Goal: Task Accomplishment & Management: Manage account settings

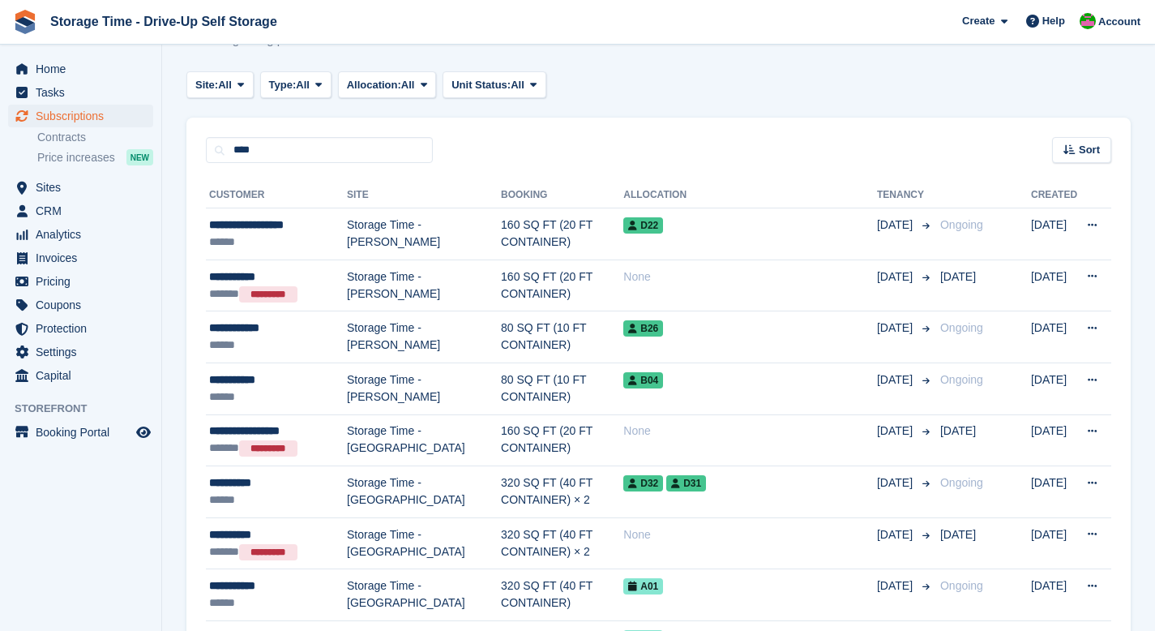
scroll to position [182, 0]
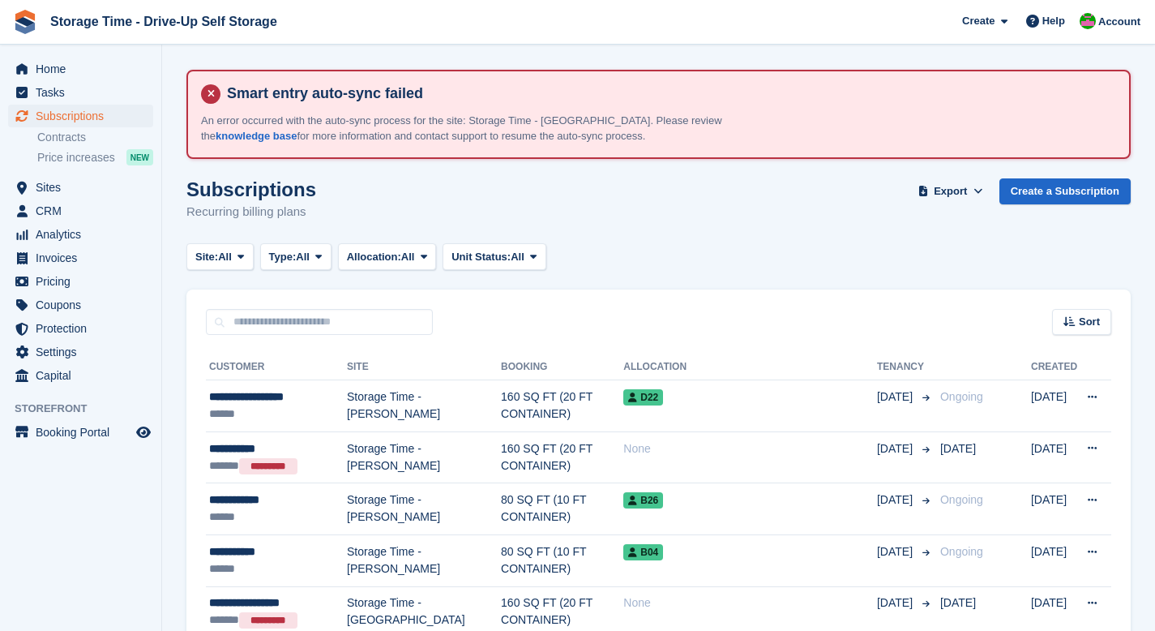
scroll to position [182, 0]
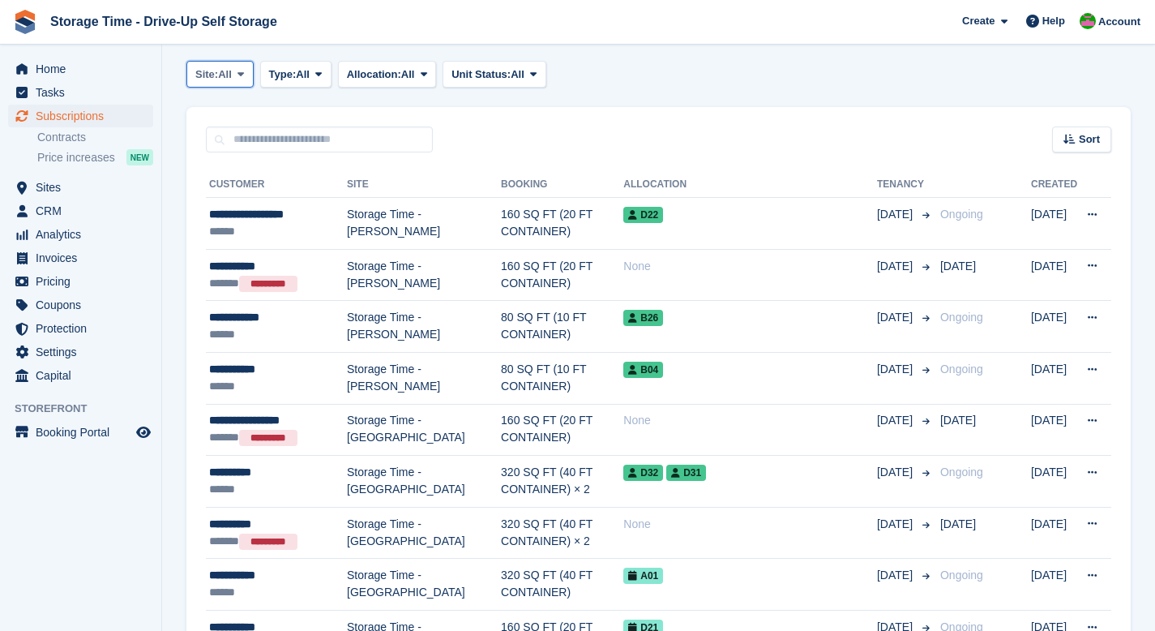
click at [242, 76] on icon at bounding box center [241, 74] width 6 height 11
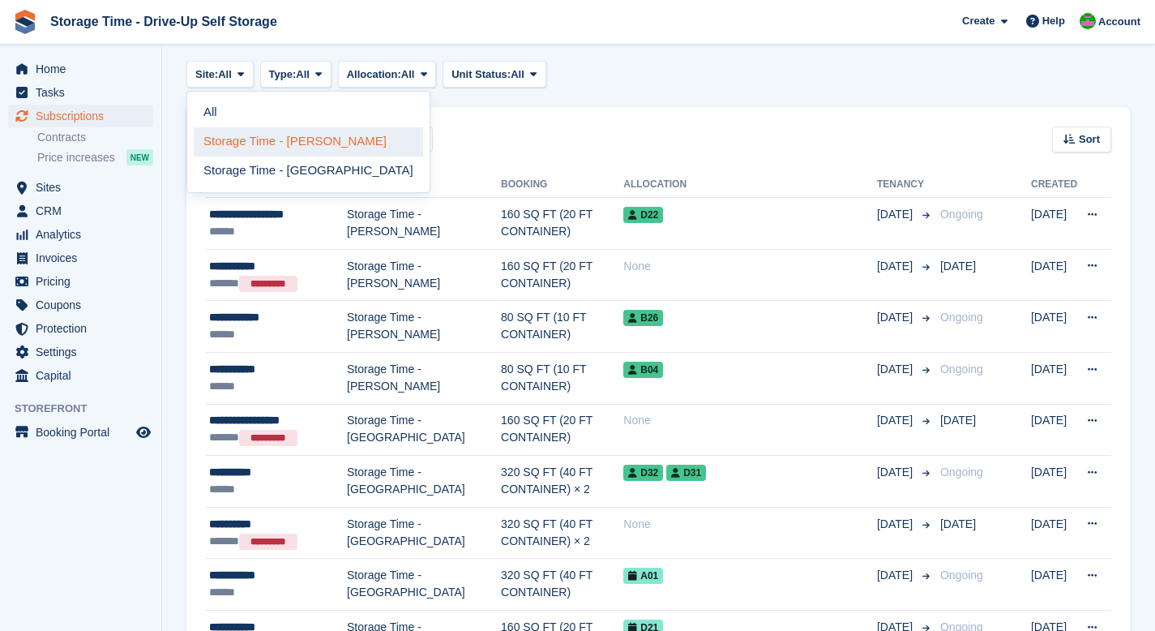
click at [261, 144] on link "Storage Time - [PERSON_NAME]" at bounding box center [308, 141] width 229 height 29
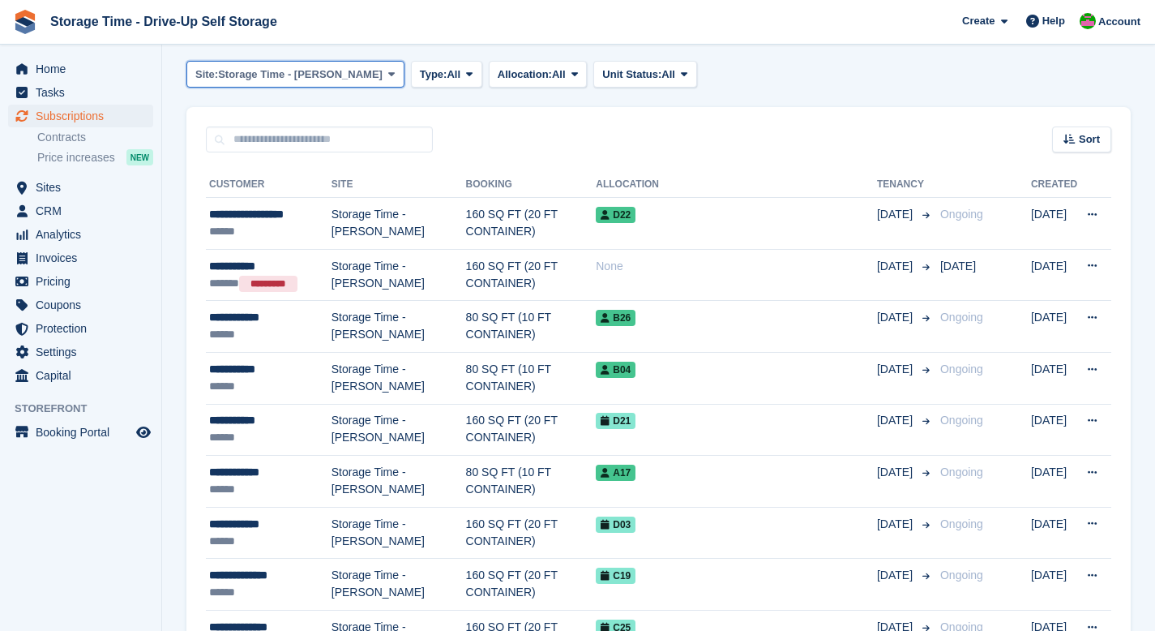
click at [281, 75] on span "Storage Time - [PERSON_NAME]" at bounding box center [300, 74] width 165 height 16
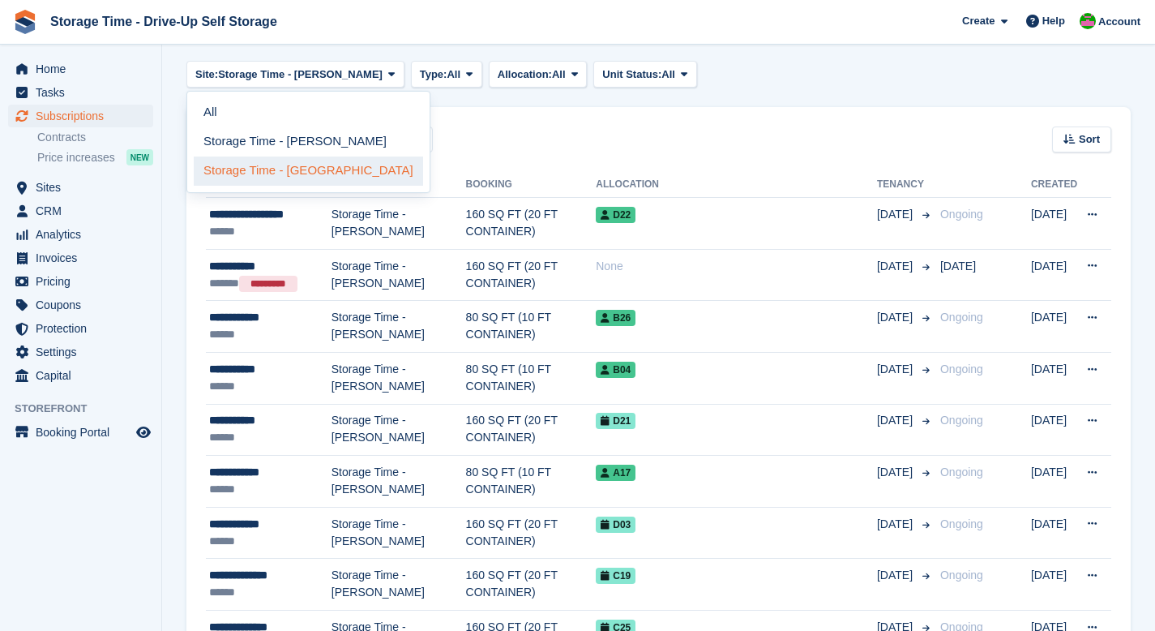
click at [285, 170] on link "Storage Time - [GEOGRAPHIC_DATA]" at bounding box center [308, 170] width 229 height 29
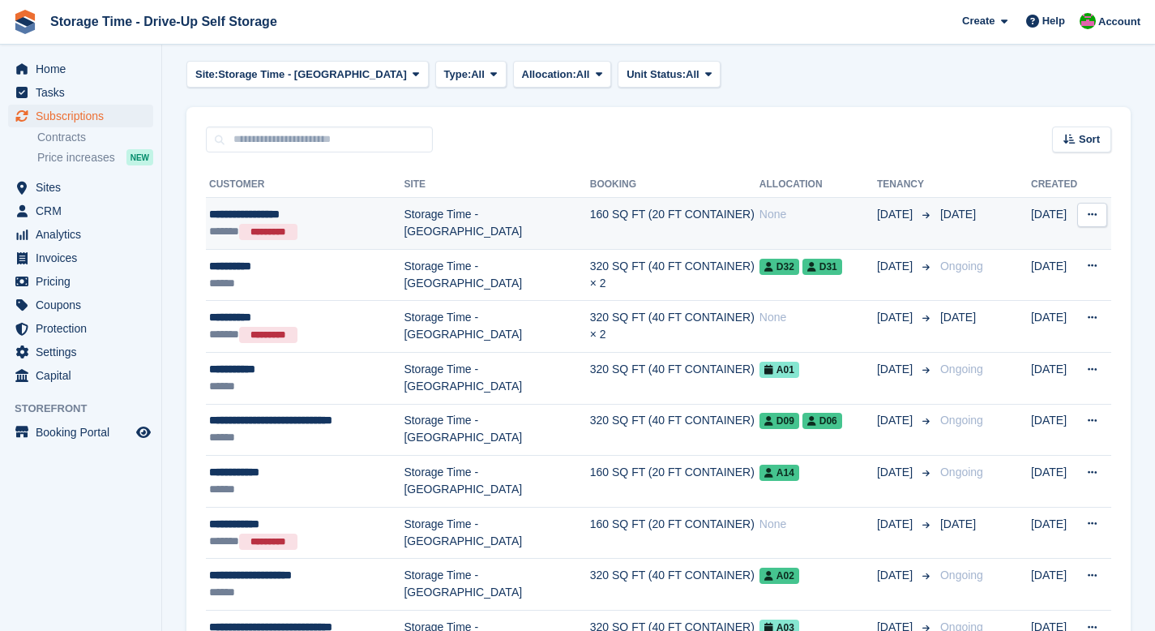
scroll to position [196, 0]
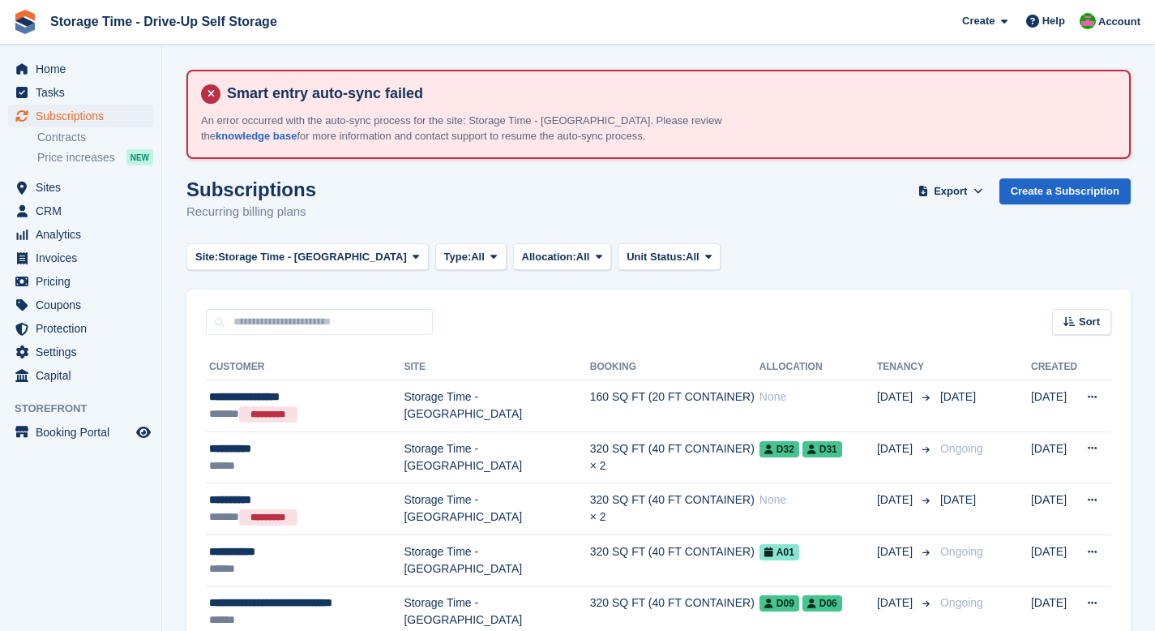
scroll to position [196, 0]
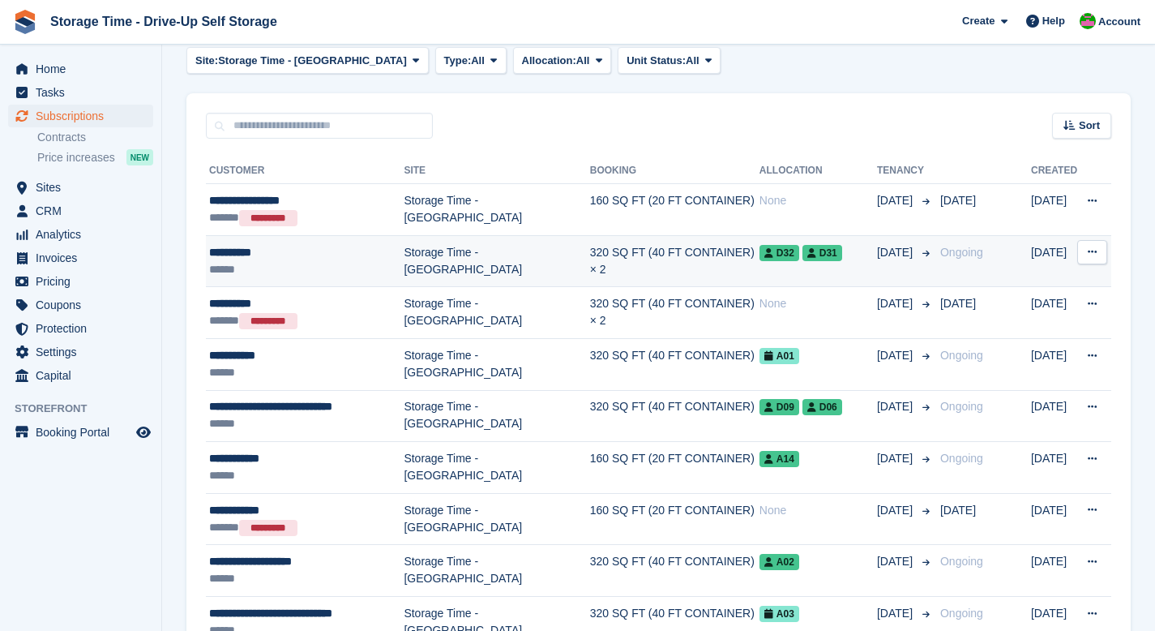
click at [388, 259] on div "**********" at bounding box center [306, 252] width 195 height 17
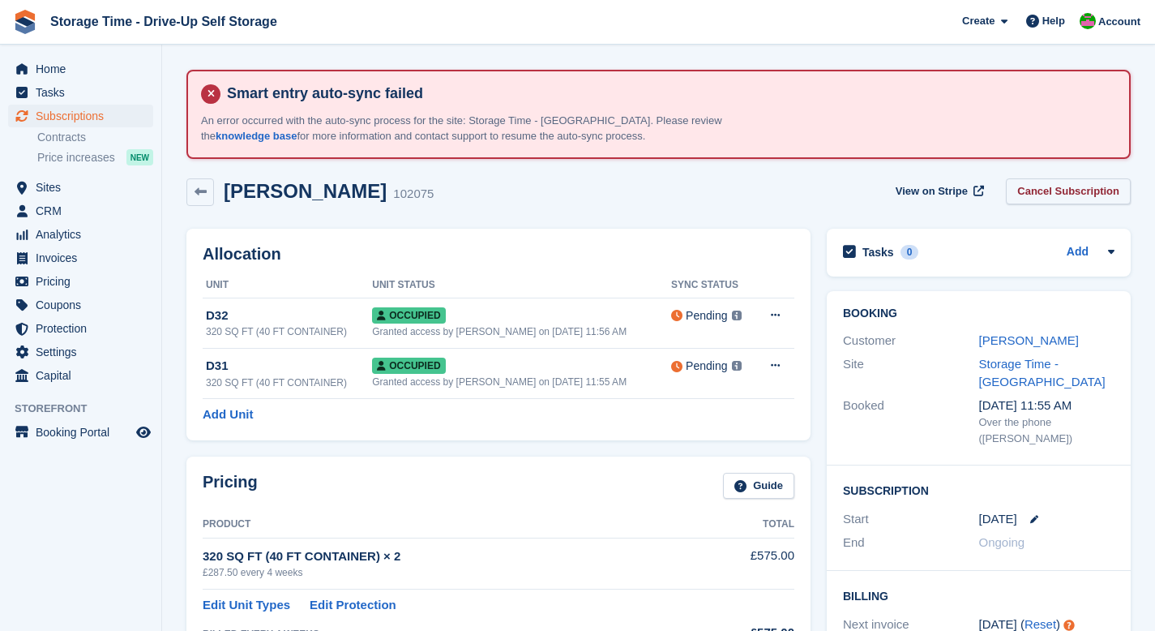
click at [1031, 190] on link "Cancel Subscription" at bounding box center [1068, 191] width 125 height 27
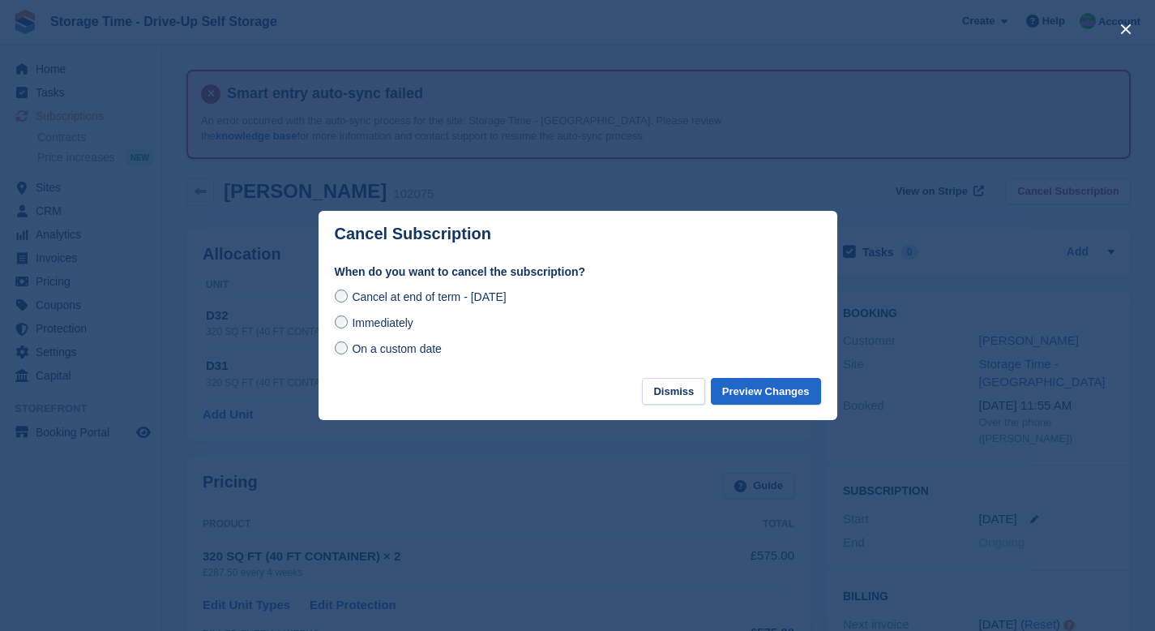
click at [352, 350] on span "On a custom date" at bounding box center [397, 348] width 90 height 13
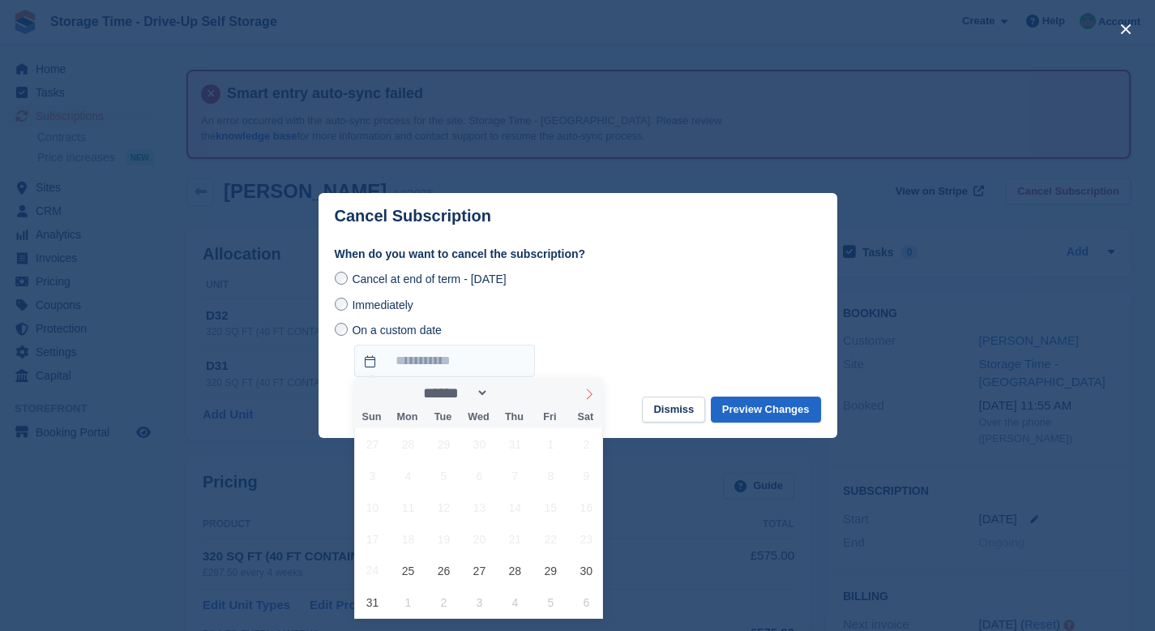
click at [598, 401] on span at bounding box center [590, 392] width 28 height 28
select select "*"
click at [382, 469] on span "7" at bounding box center [373, 476] width 32 height 32
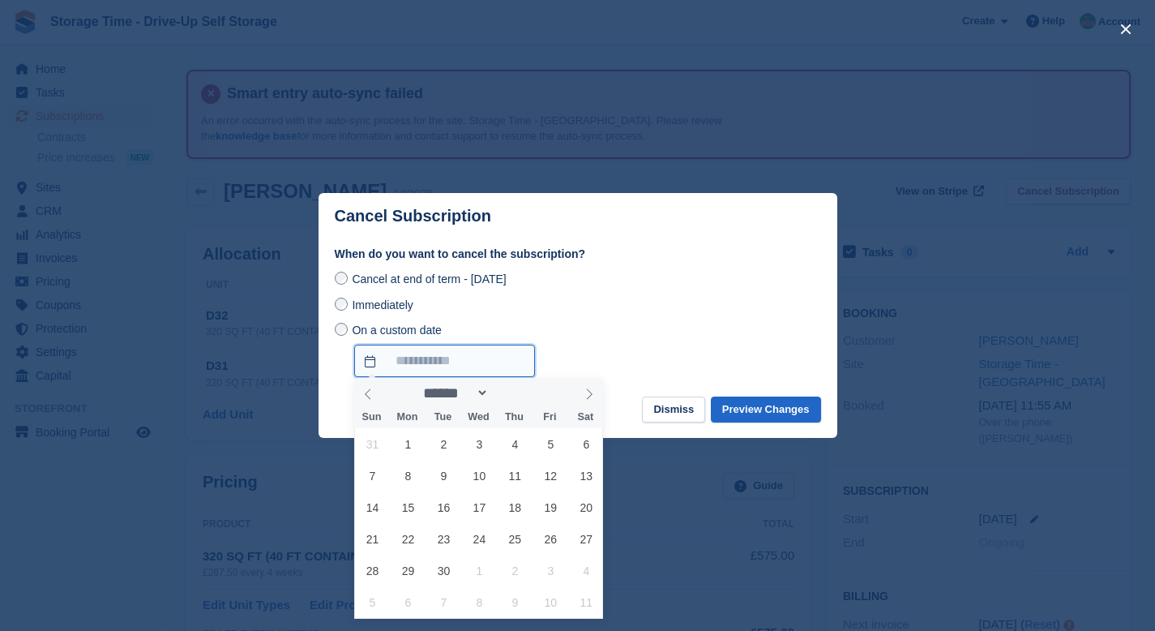
type input "**********"
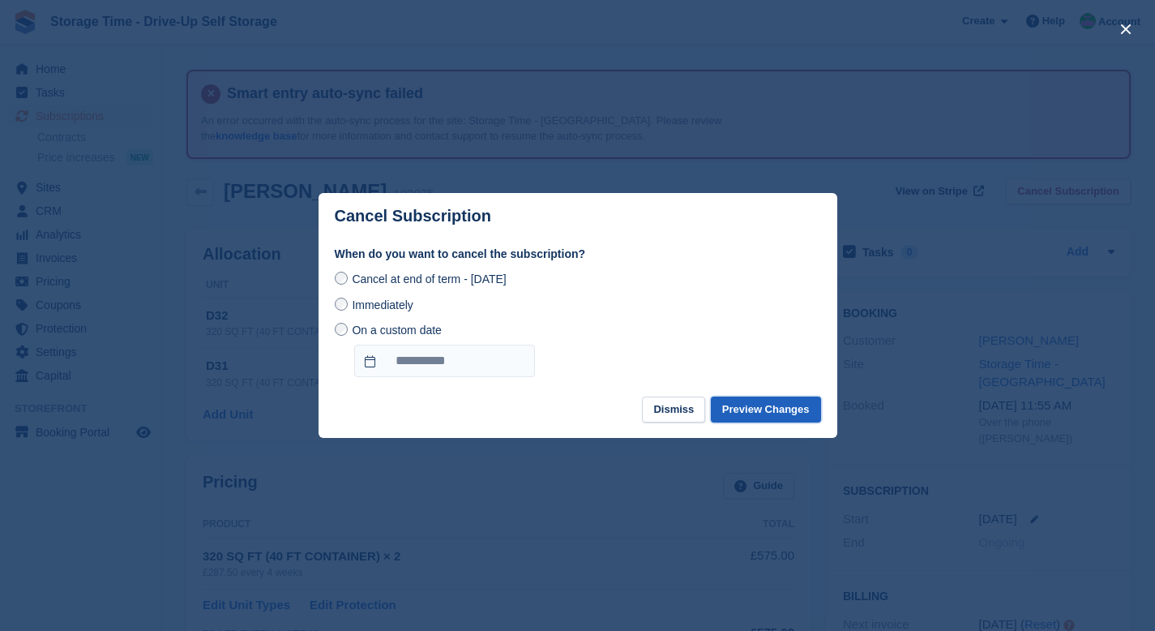
click at [729, 409] on button "Preview Changes" at bounding box center [766, 410] width 110 height 27
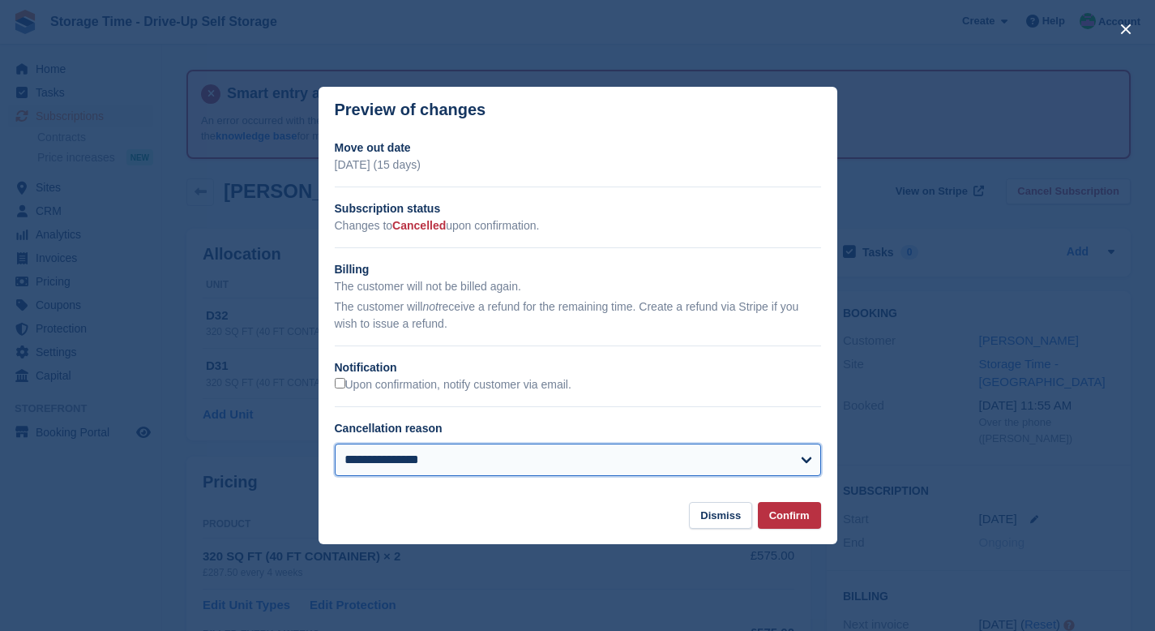
click at [450, 451] on select "**********" at bounding box center [578, 460] width 487 height 32
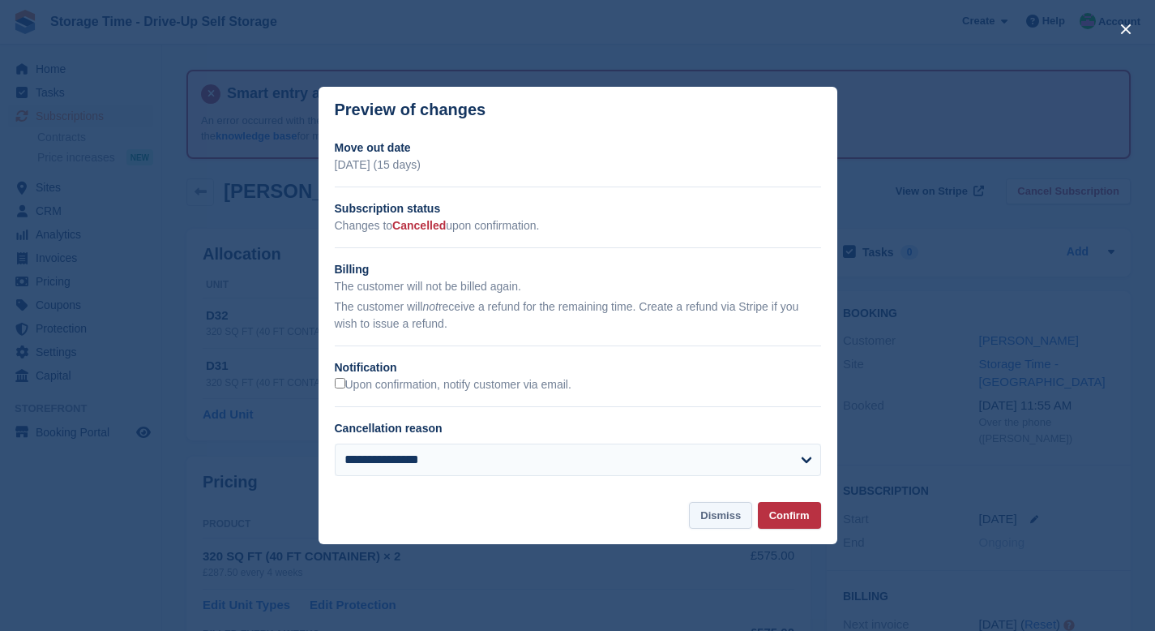
click at [718, 514] on button "Dismiss" at bounding box center [720, 515] width 63 height 27
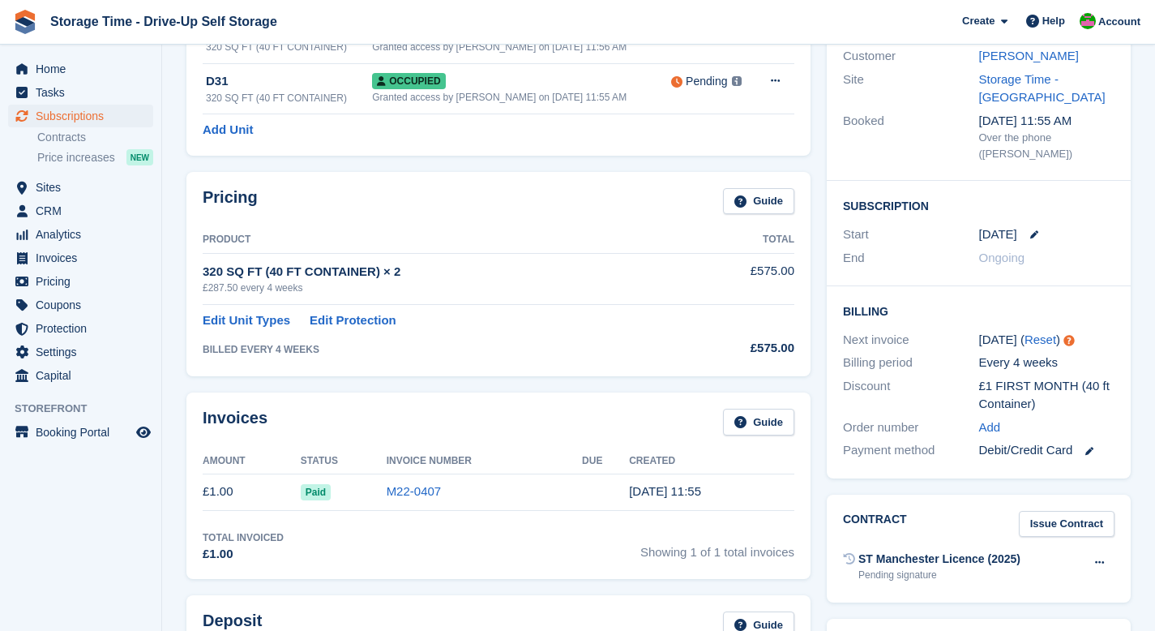
scroll to position [469, 0]
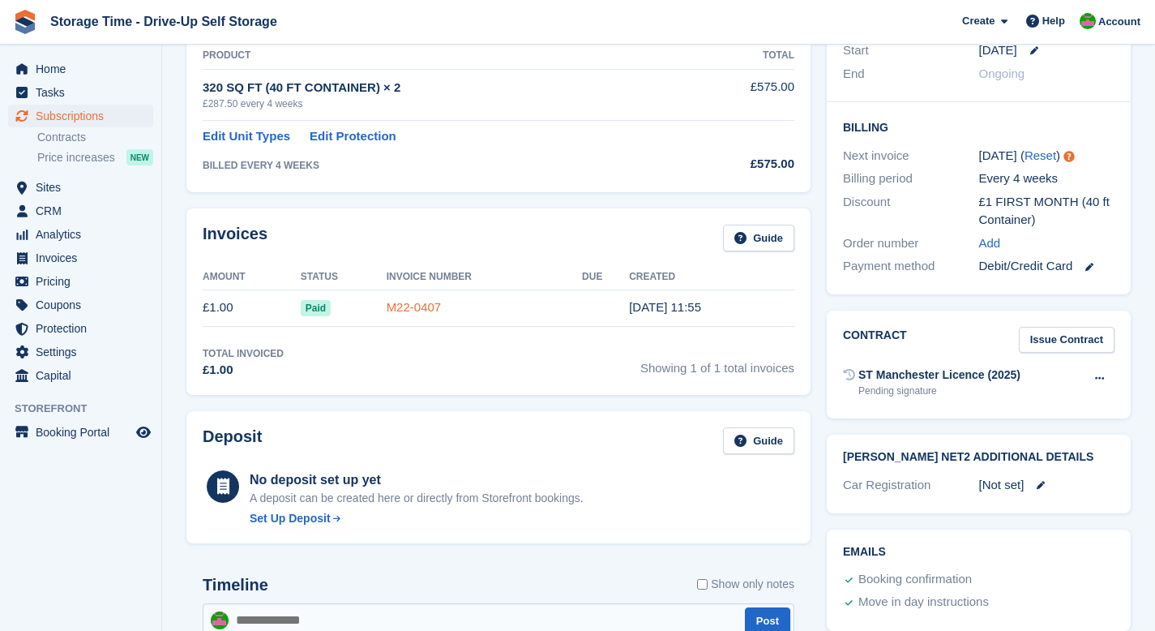
click at [427, 306] on link "M22-0407" at bounding box center [414, 307] width 55 height 14
